Goal: Transaction & Acquisition: Purchase product/service

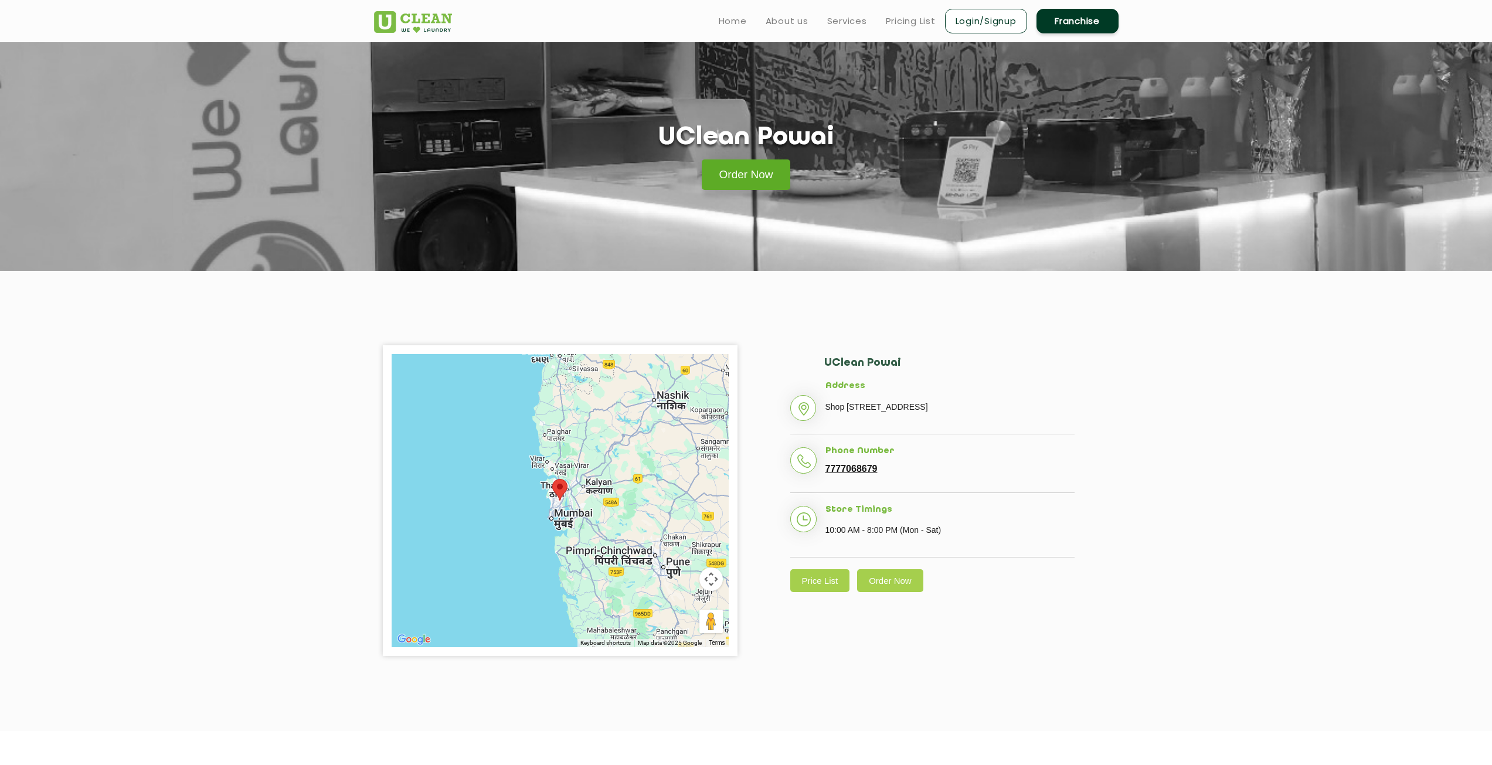
click at [755, 180] on link "Order Now" at bounding box center [746, 174] width 89 height 30
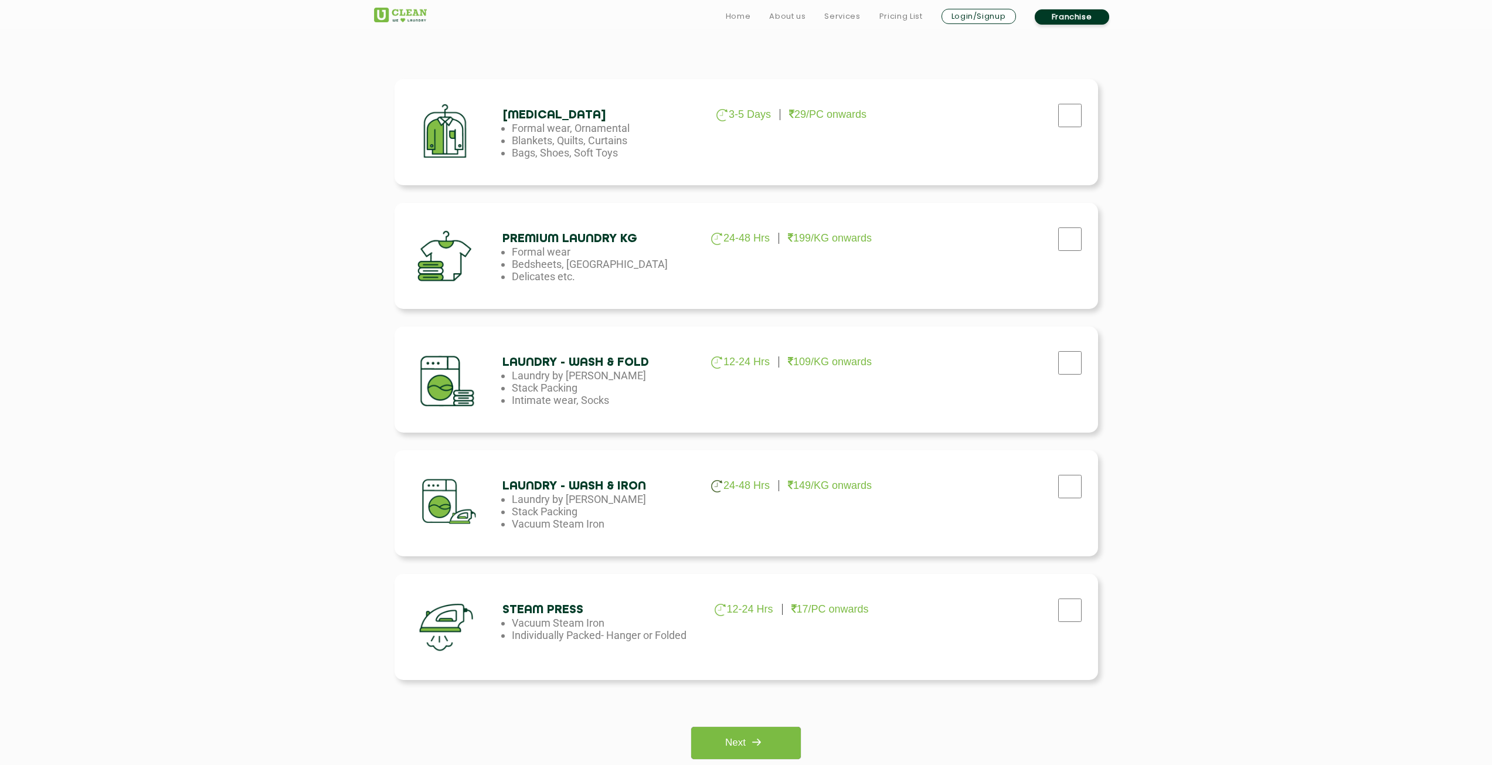
scroll to position [352, 0]
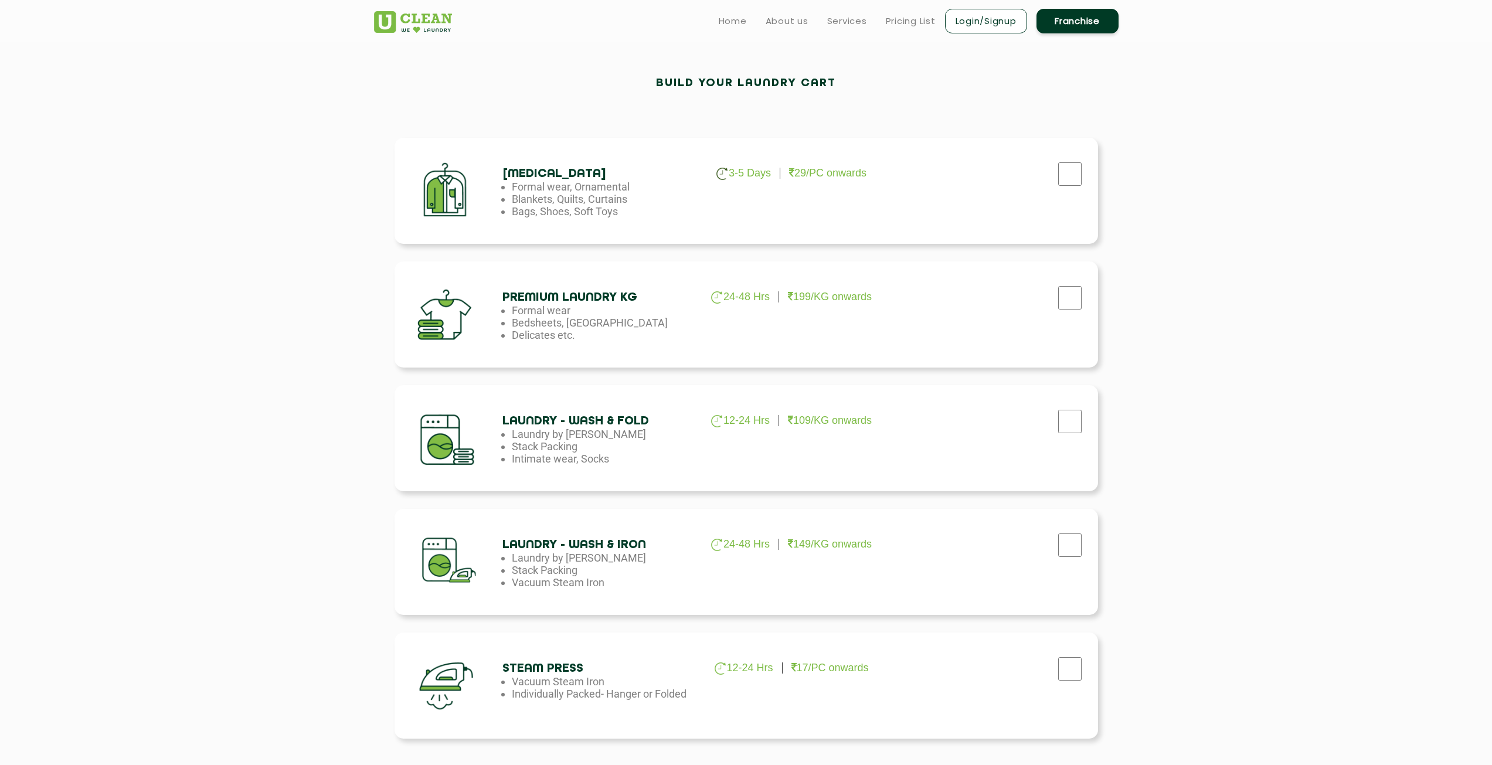
click at [1043, 173] on div at bounding box center [990, 171] width 198 height 48
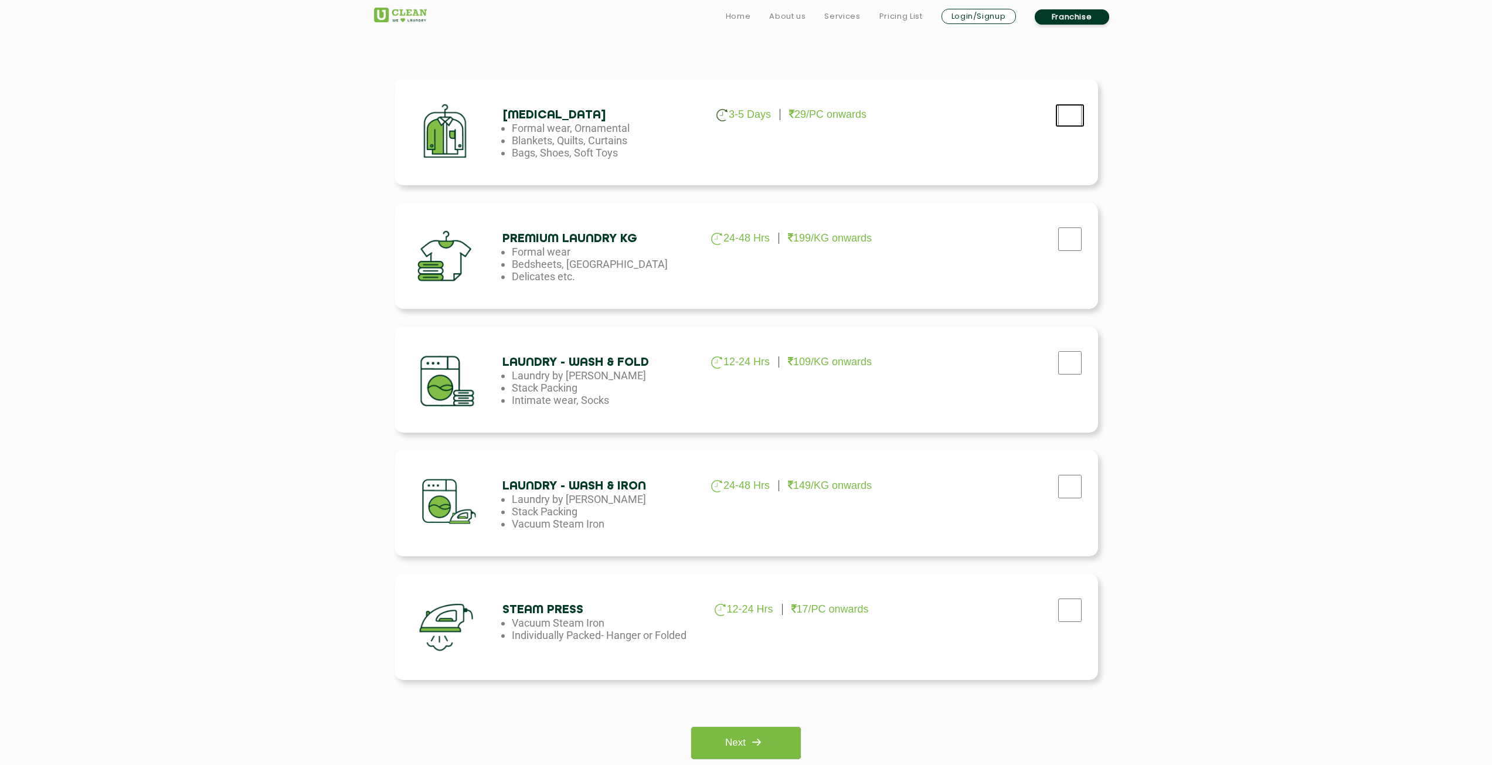
click at [1062, 118] on input "checkbox" at bounding box center [1069, 115] width 29 height 23
checkbox input "true"
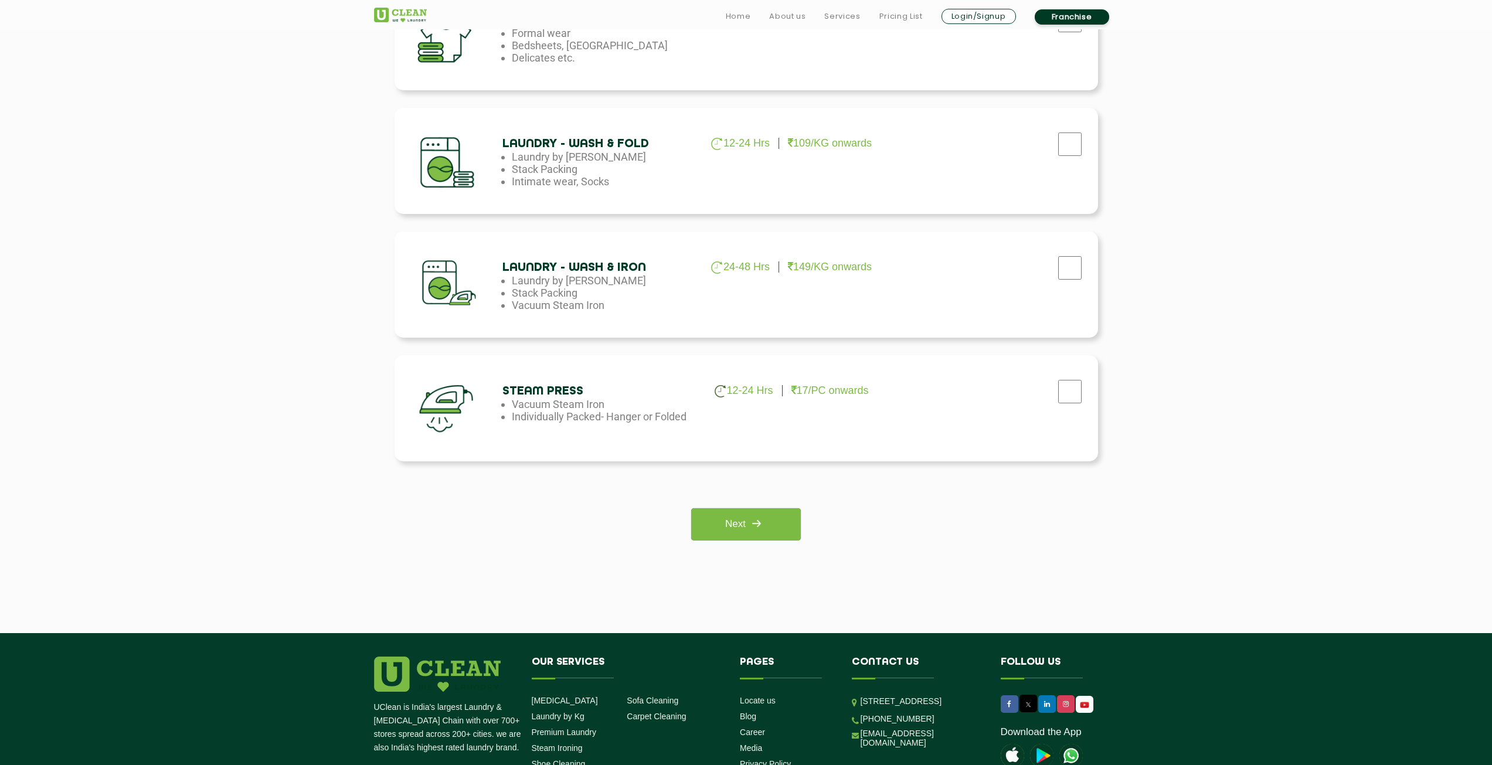
scroll to position [645, 0]
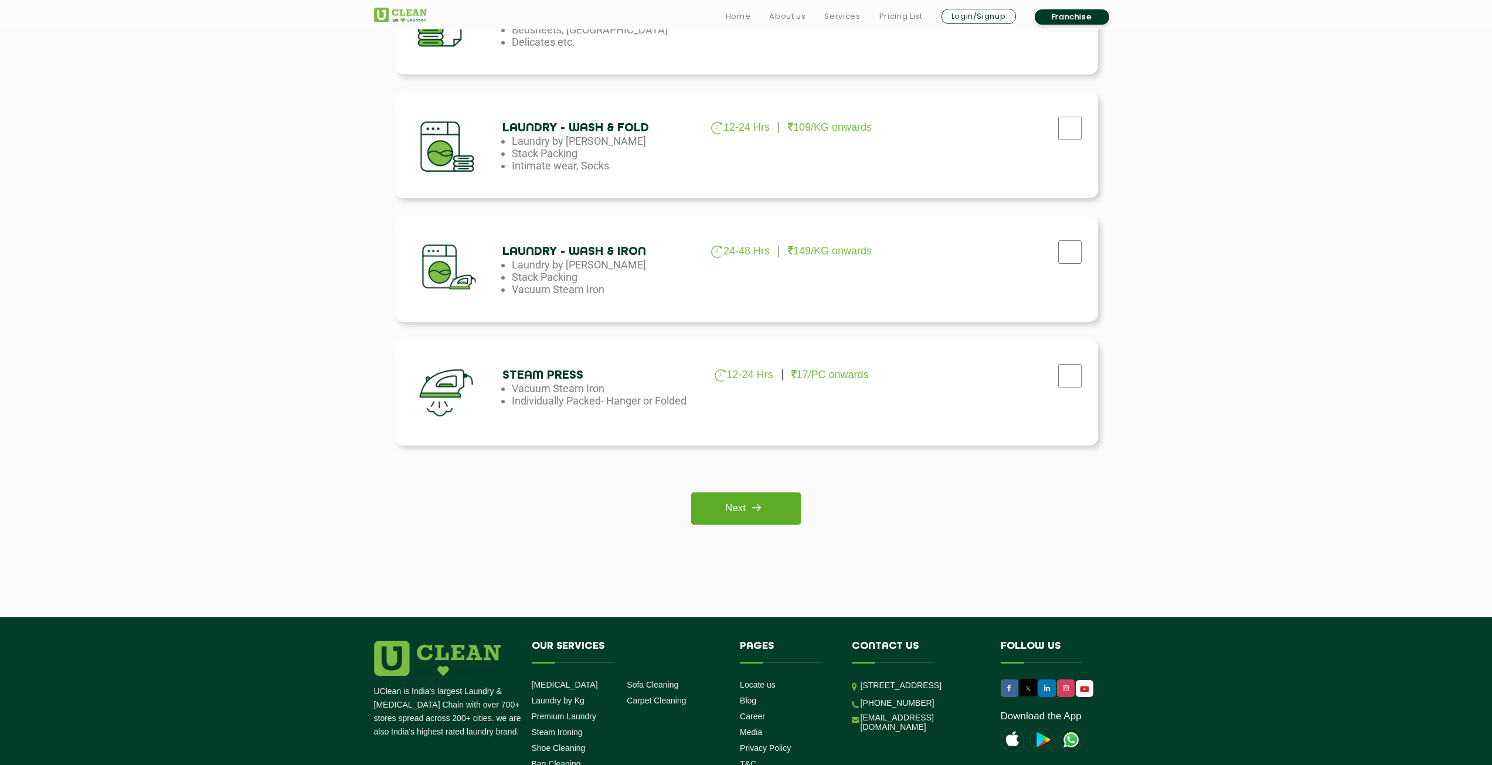
click at [769, 510] on link "Next" at bounding box center [746, 508] width 110 height 32
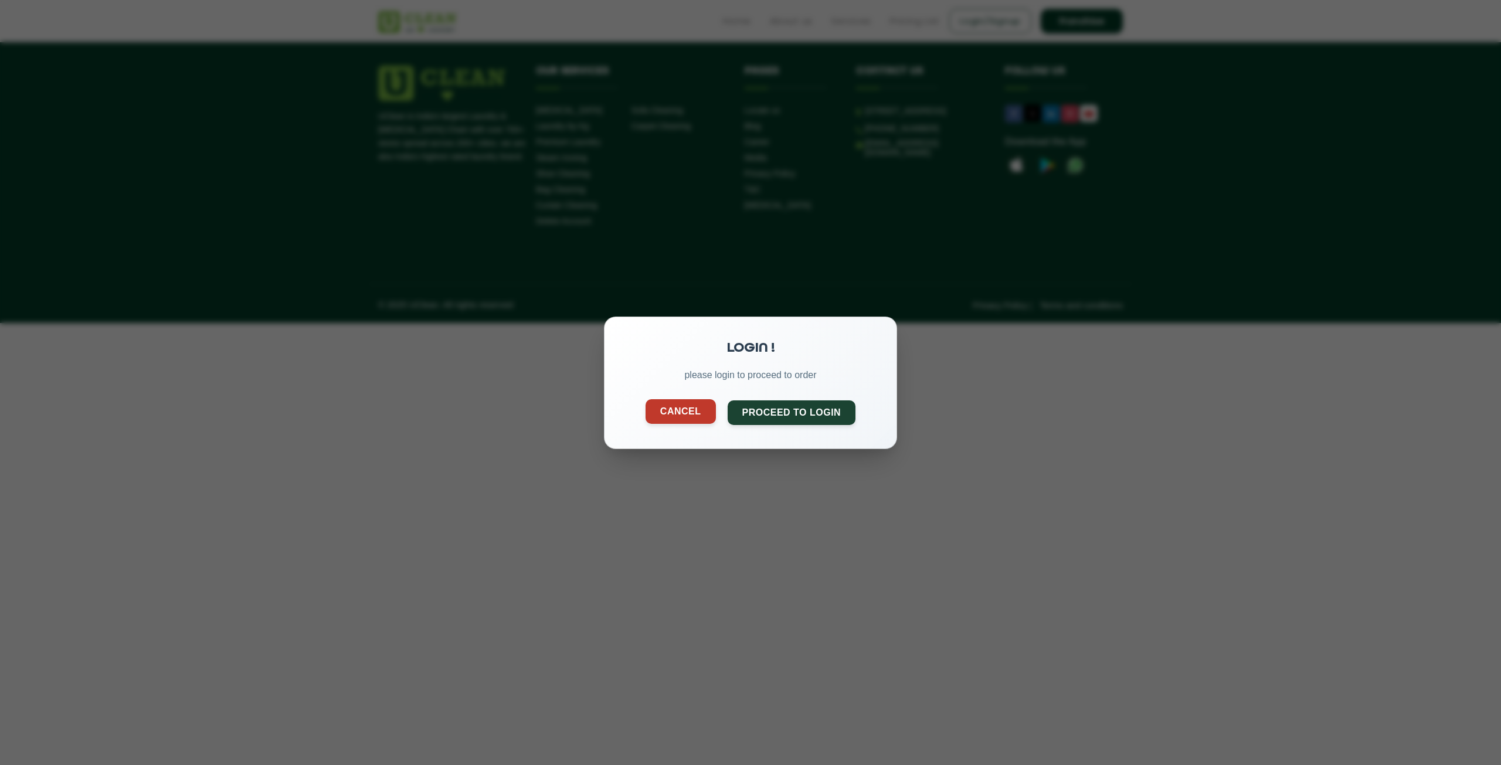
click at [680, 414] on button "Cancel" at bounding box center [680, 411] width 70 height 25
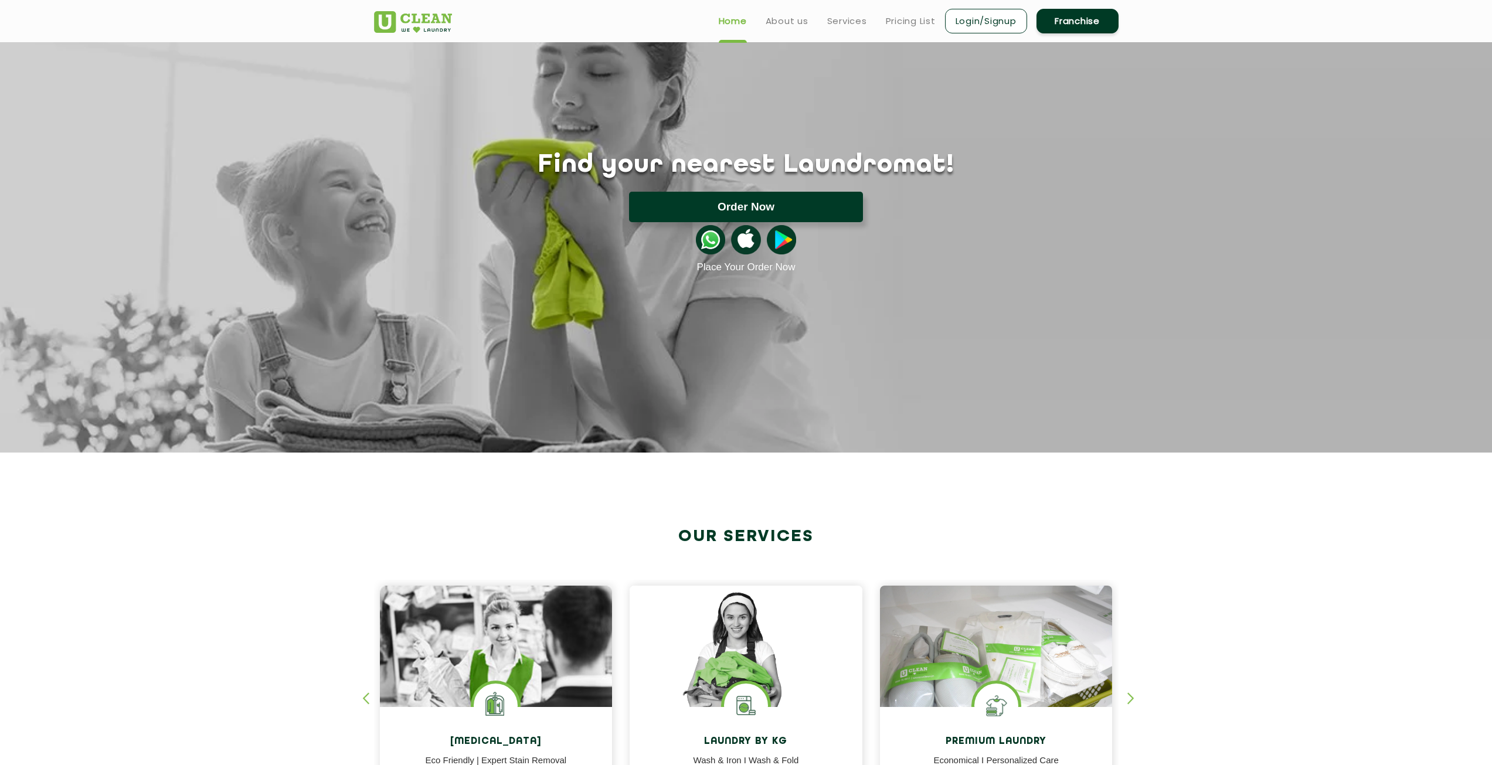
click at [777, 208] on button "Order Now" at bounding box center [746, 207] width 234 height 30
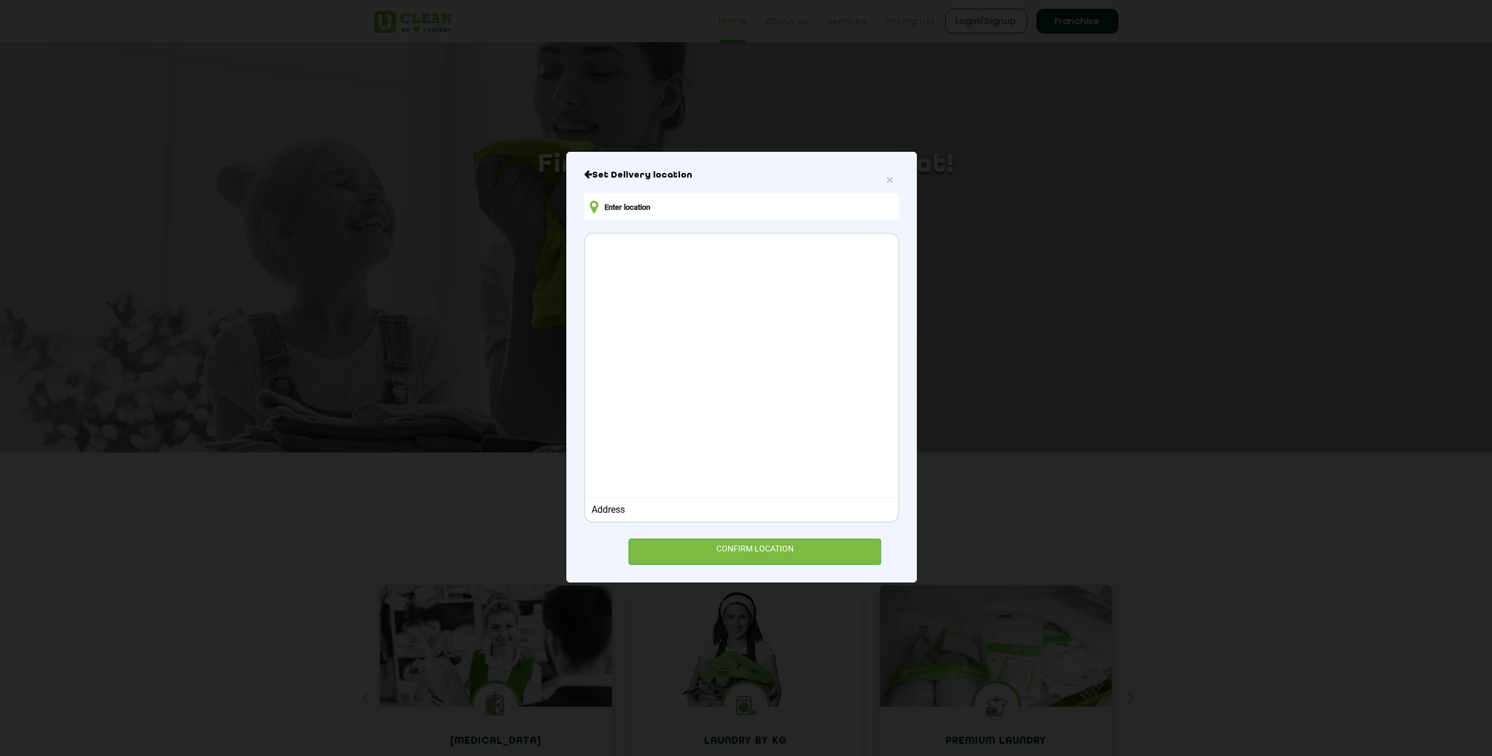
click at [727, 220] on input "text" at bounding box center [741, 206] width 315 height 26
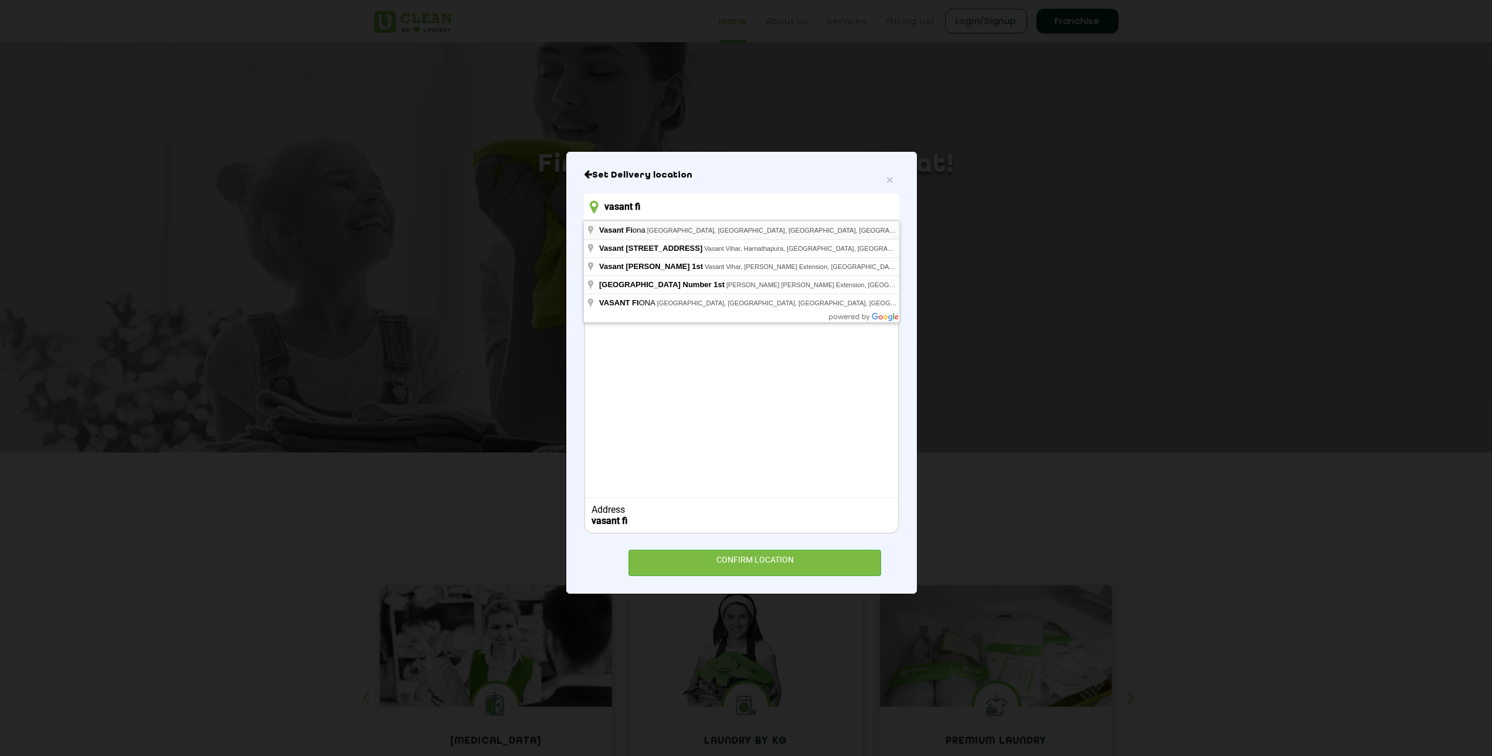
type input "[PERSON_NAME], [PERSON_NAME], [PERSON_NAME], [GEOGRAPHIC_DATA], [GEOGRAPHIC_DAT…"
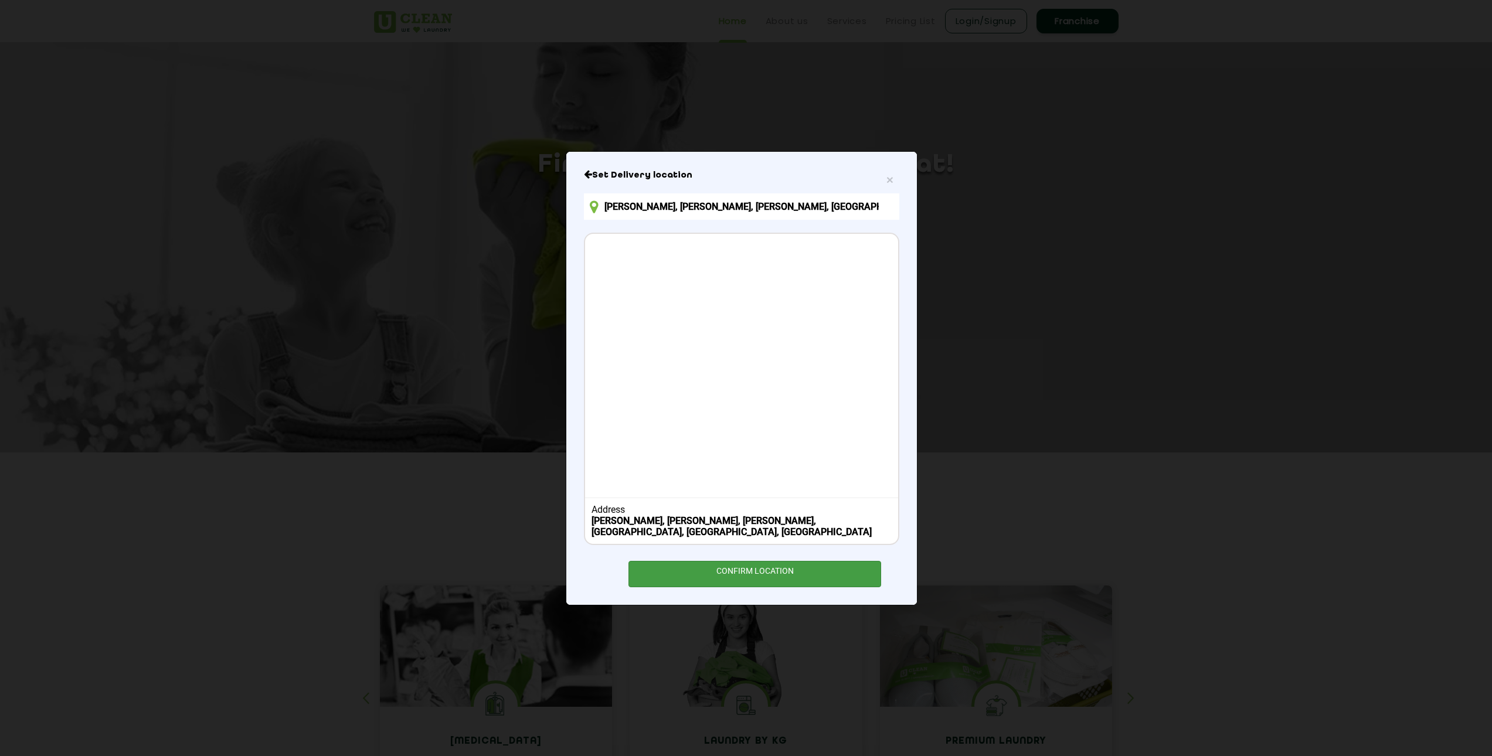
click at [698, 568] on div "CONFIRM LOCATION" at bounding box center [754, 574] width 253 height 26
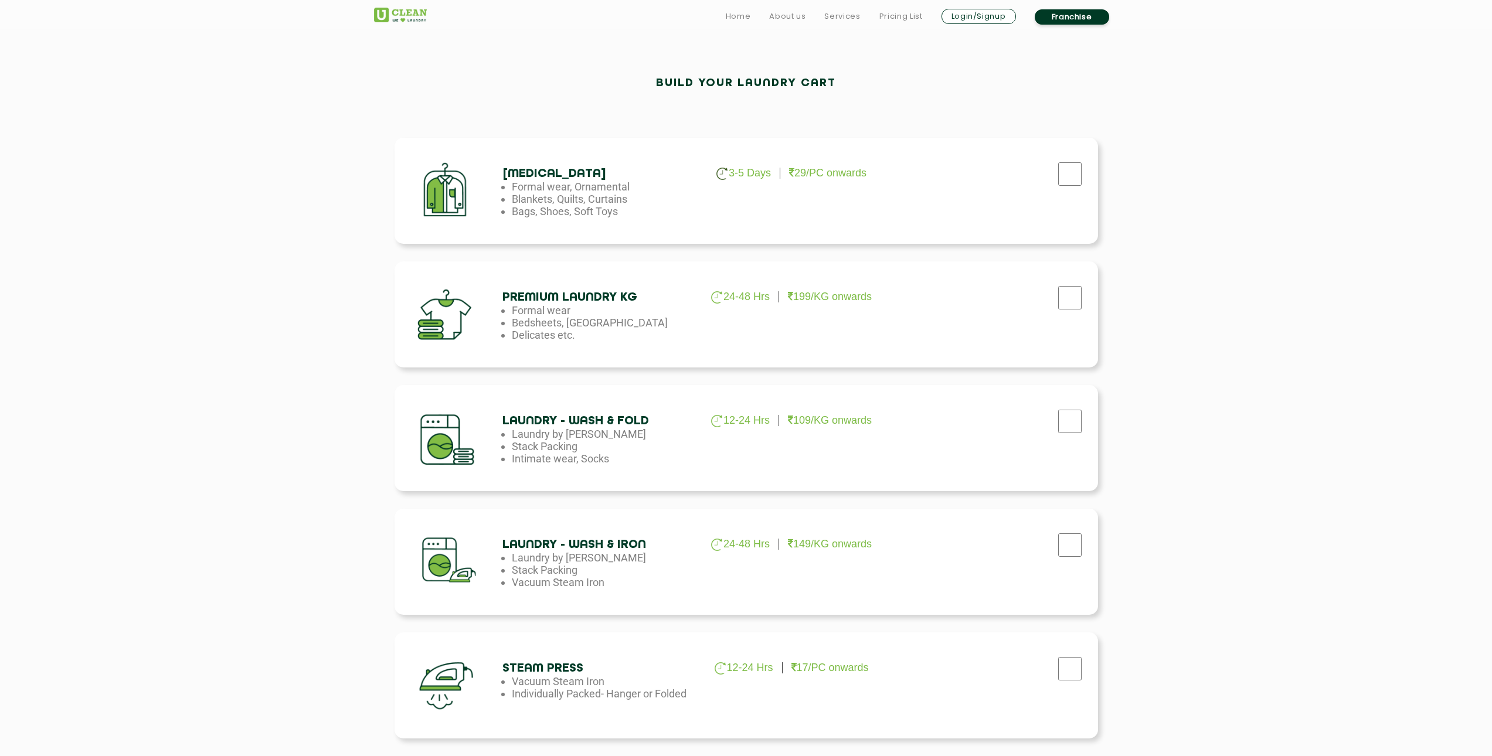
click at [891, 192] on div at bounding box center [990, 171] width 198 height 48
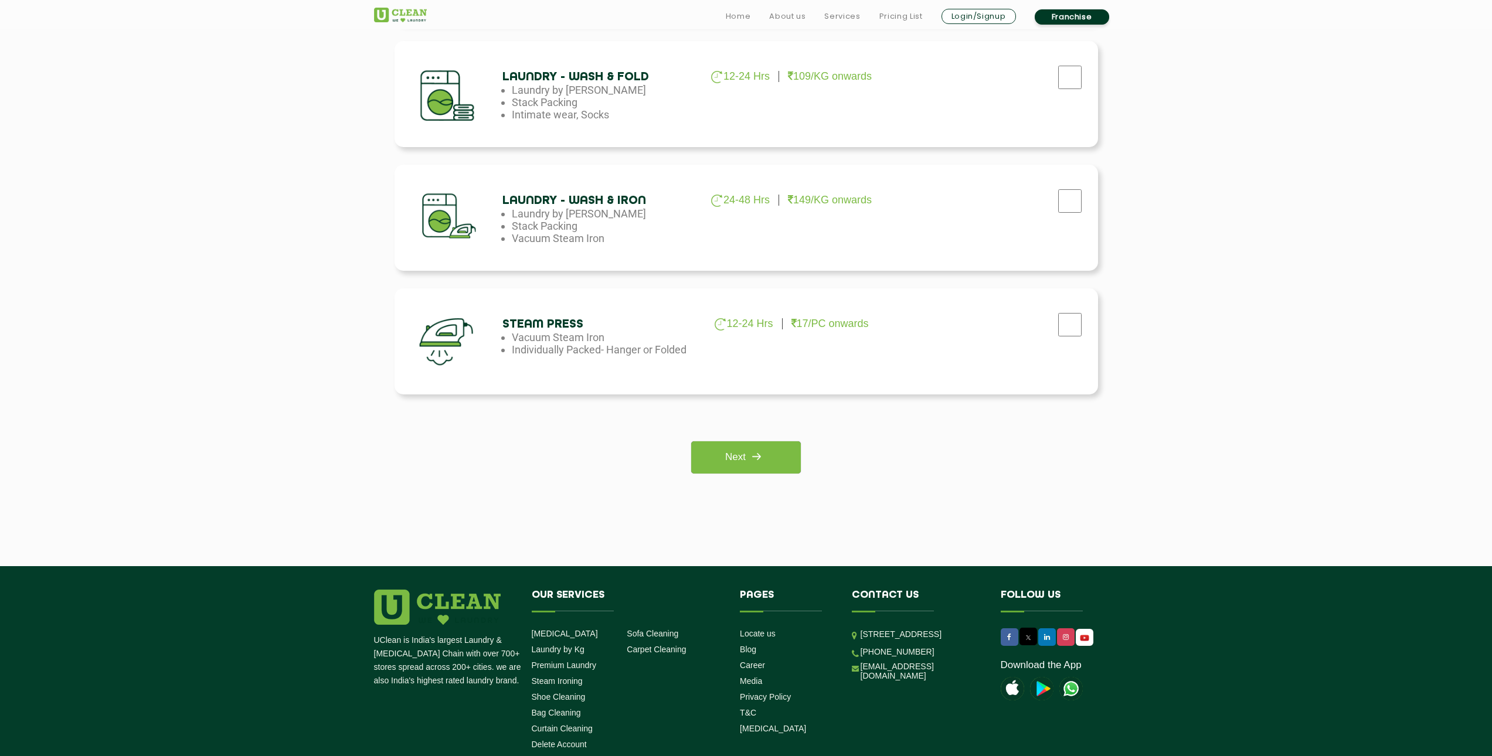
scroll to position [762, 0]
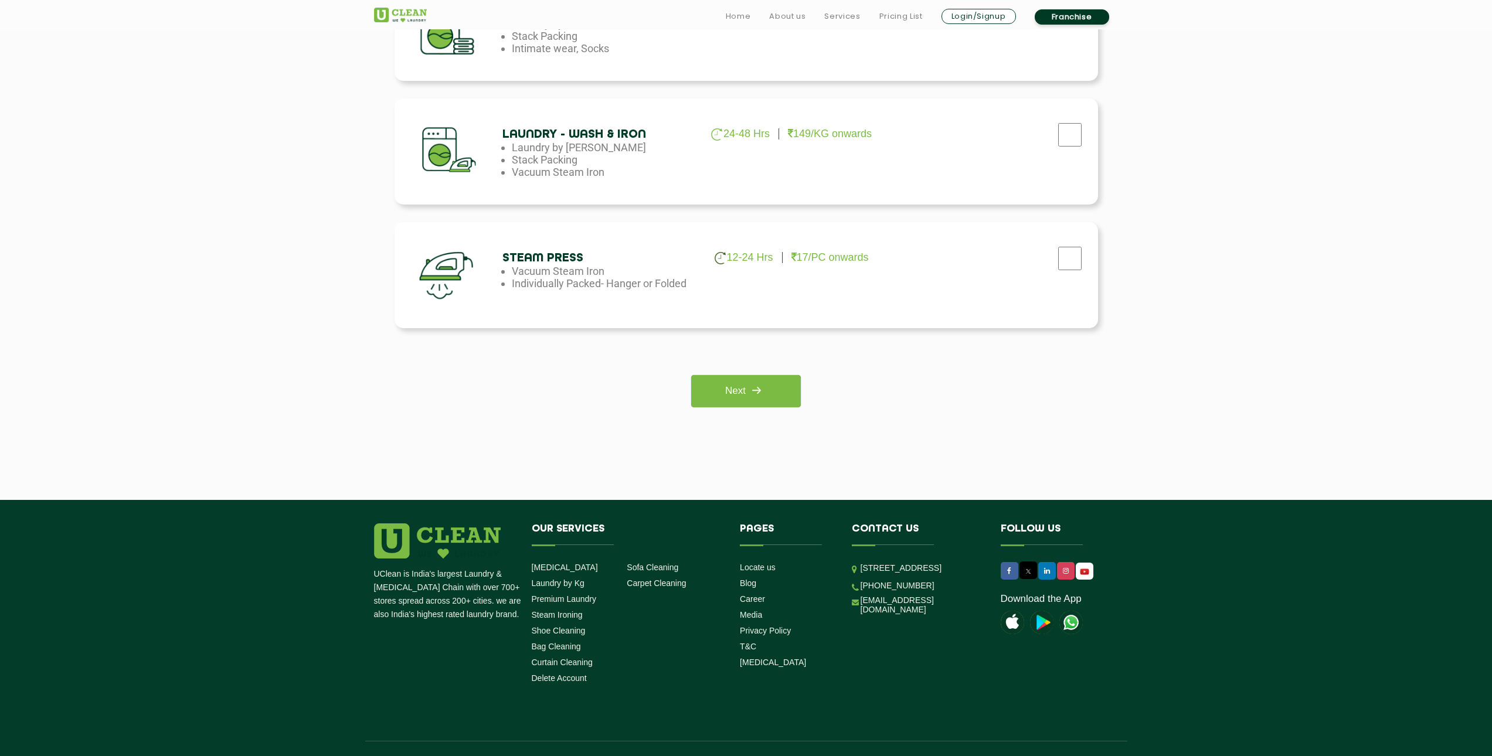
click at [857, 274] on div "Steam Press 12-24 Hrs 17/PC onwards Vacuum Steam Iron Individually Packed- Hang…" at bounding box center [746, 275] width 703 height 106
click at [1068, 260] on input "checkbox" at bounding box center [1069, 258] width 29 height 23
checkbox input "true"
click at [742, 388] on link "Next" at bounding box center [746, 391] width 110 height 32
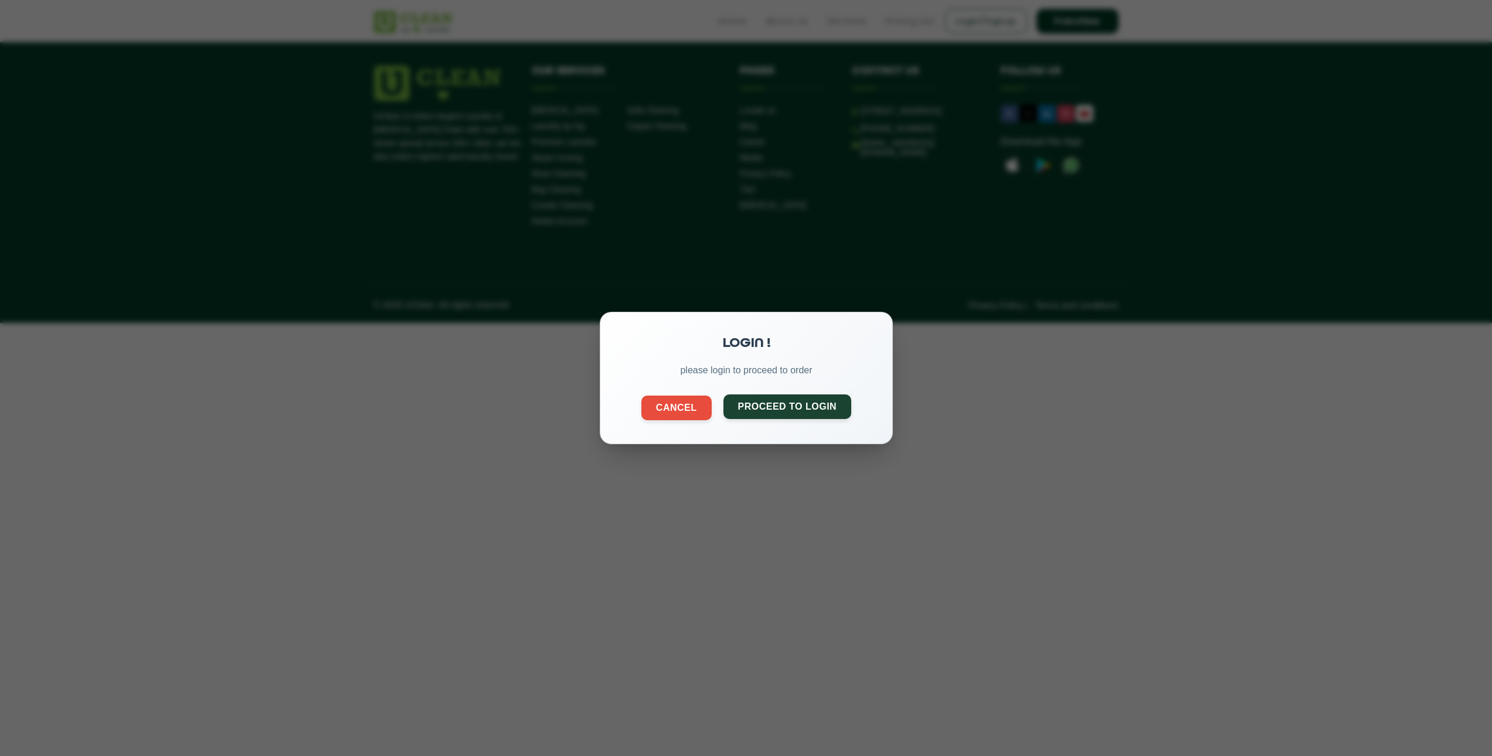
click at [745, 403] on button "Proceed to Login" at bounding box center [787, 407] width 128 height 25
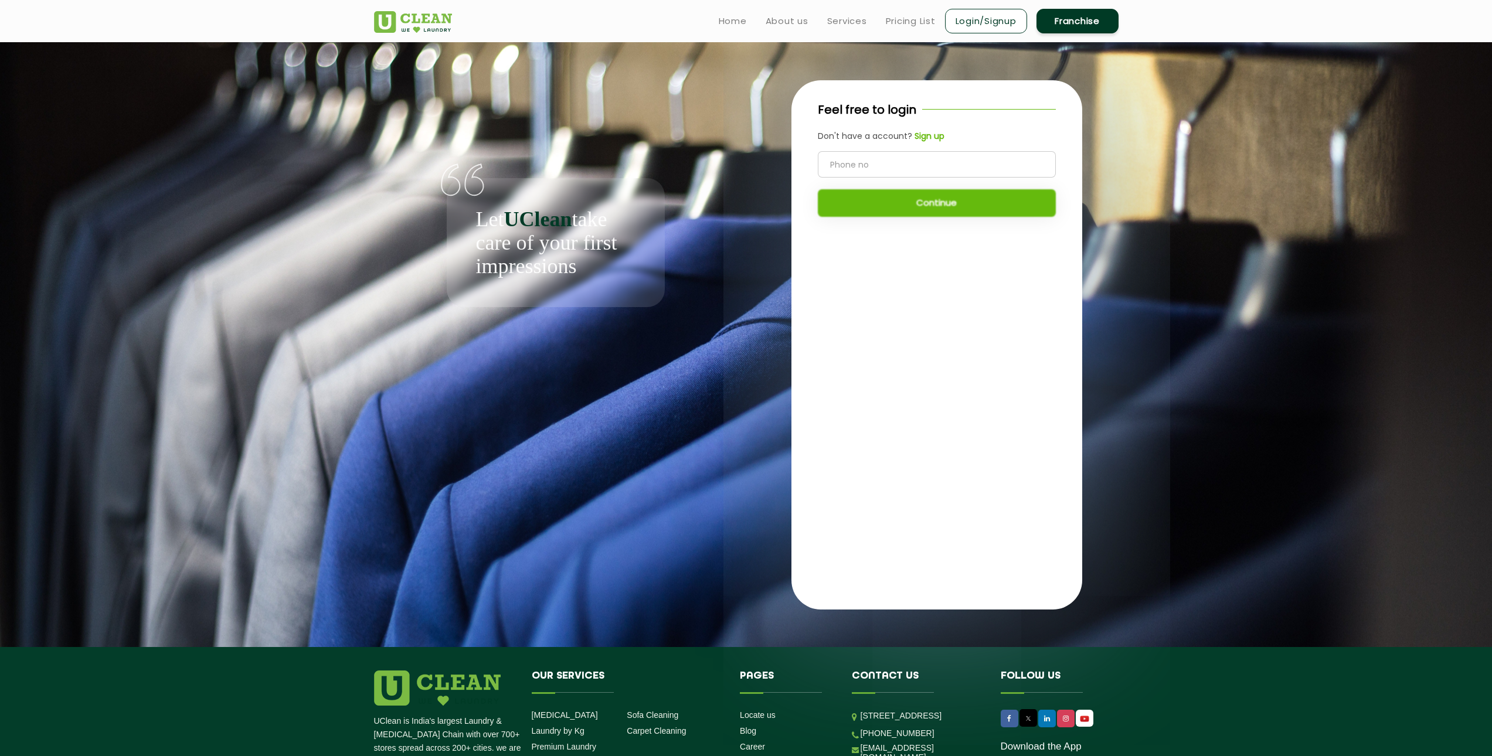
click at [903, 165] on input "tel" at bounding box center [937, 164] width 238 height 26
type input "4"
type input "5"
